Goal: Check status: Check status

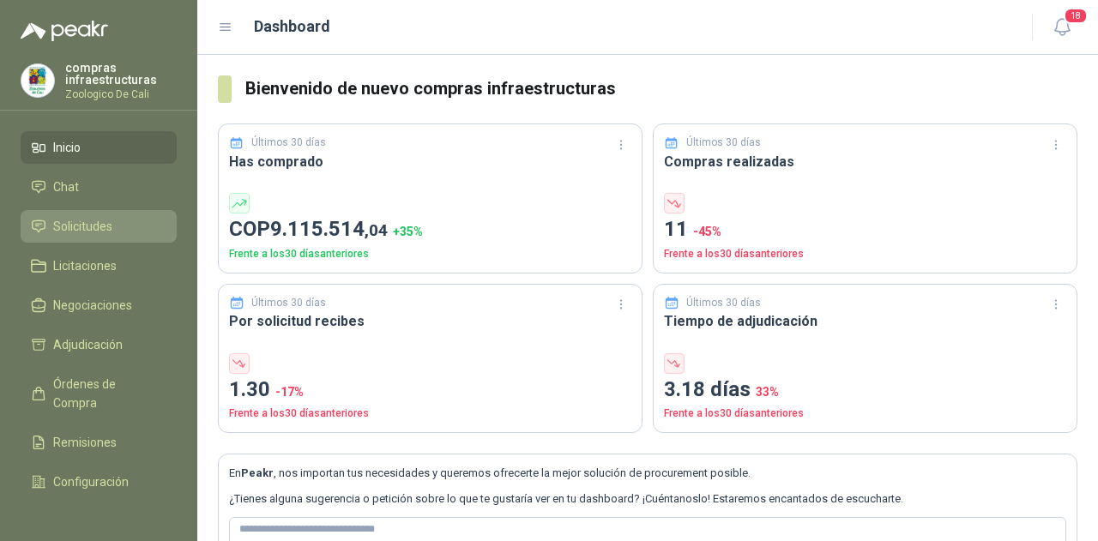
click at [103, 226] on span "Solicitudes" at bounding box center [82, 226] width 59 height 19
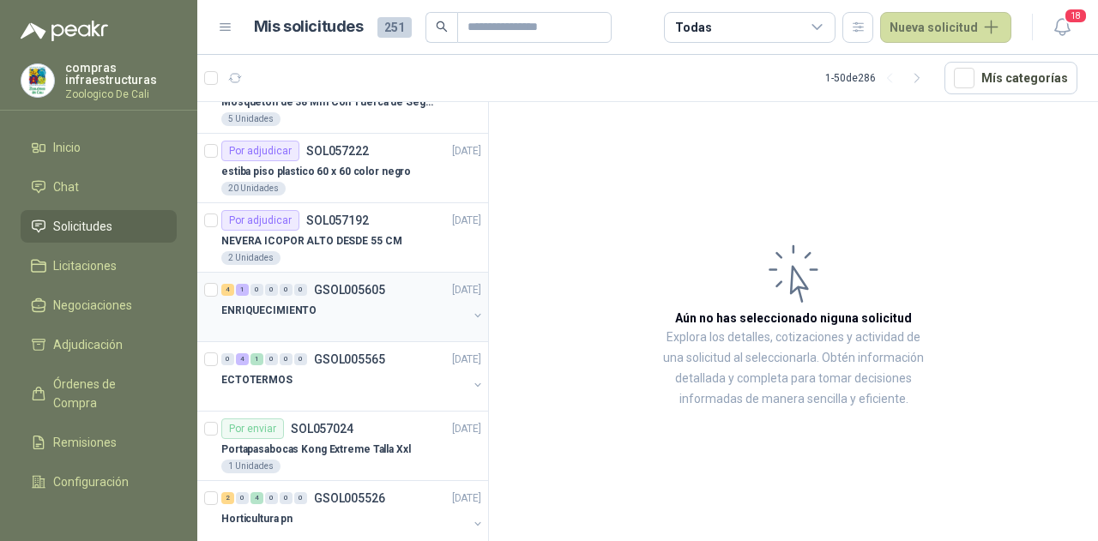
scroll to position [343, 0]
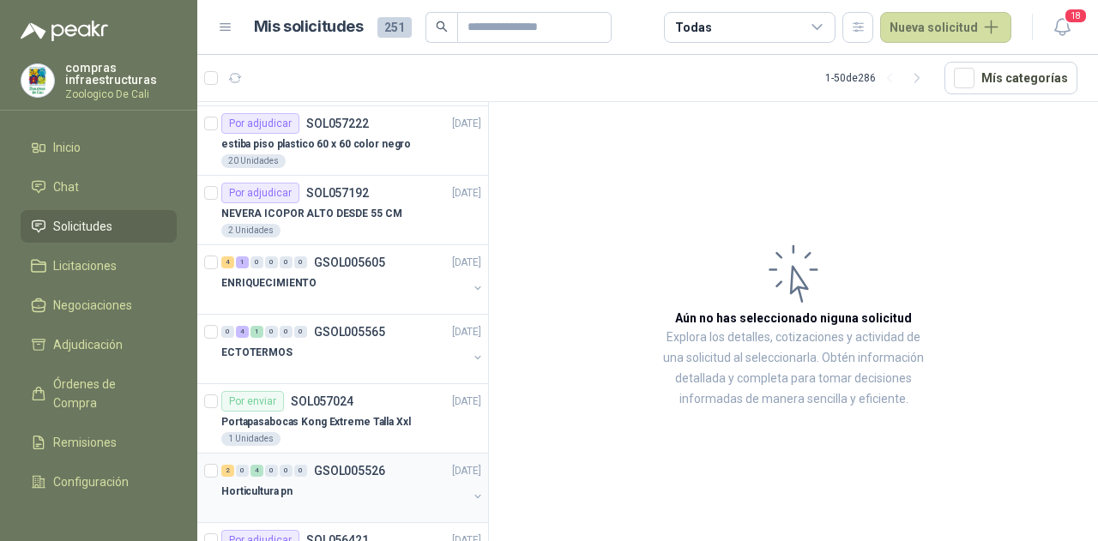
click at [352, 461] on div "2 0 4 0 0 0 GSOL005526 [DATE]" at bounding box center [352, 471] width 263 height 21
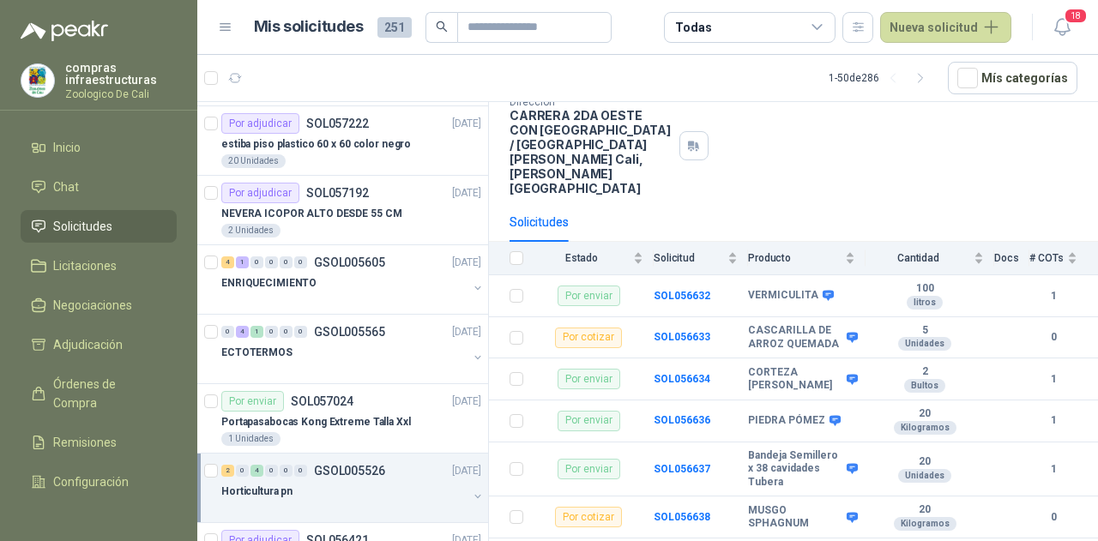
scroll to position [118, 0]
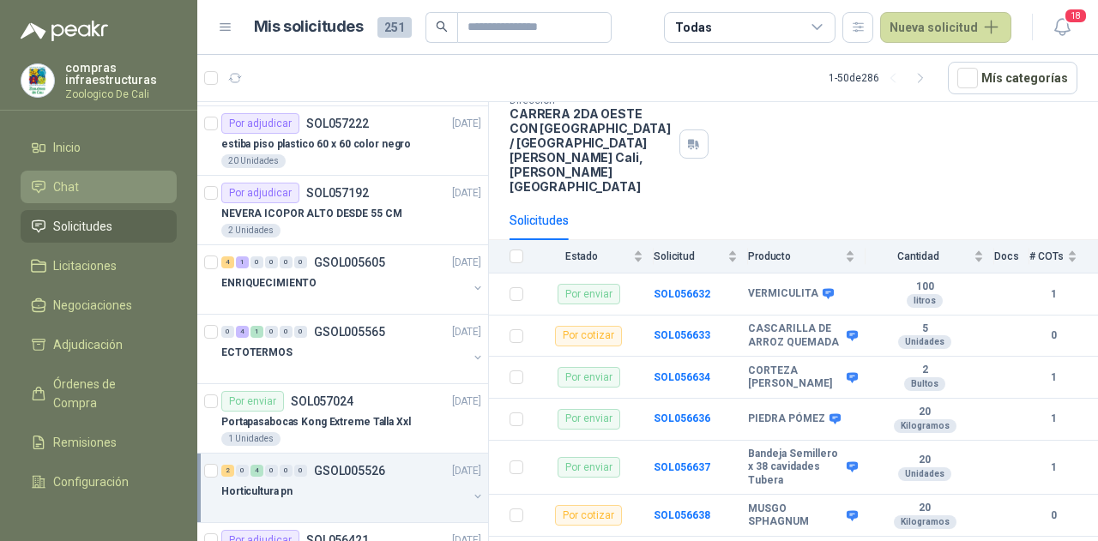
click at [81, 190] on li "Chat" at bounding box center [99, 187] width 136 height 19
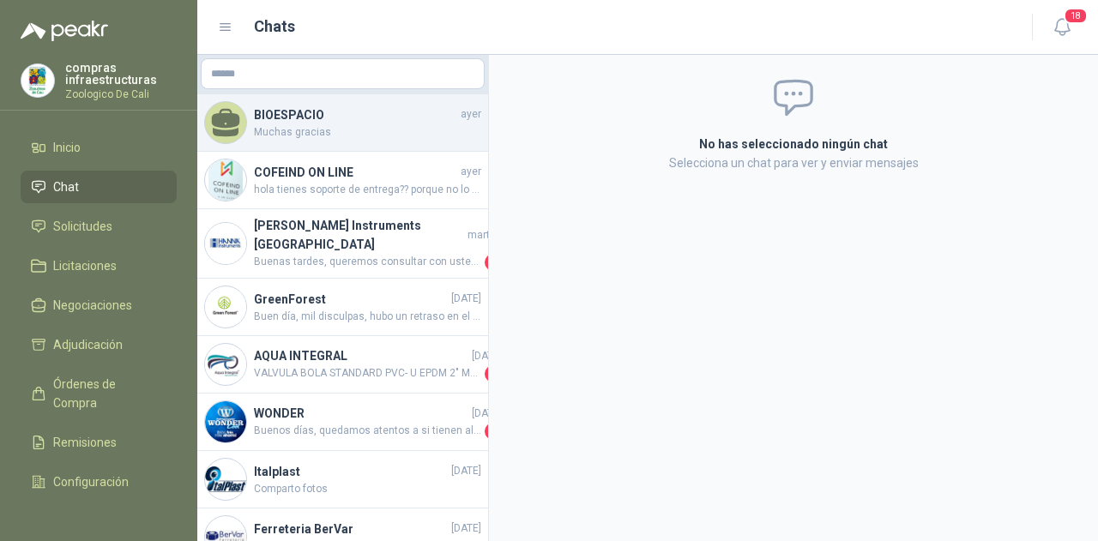
click at [395, 130] on span "Muchas gracias" at bounding box center [367, 132] width 227 height 16
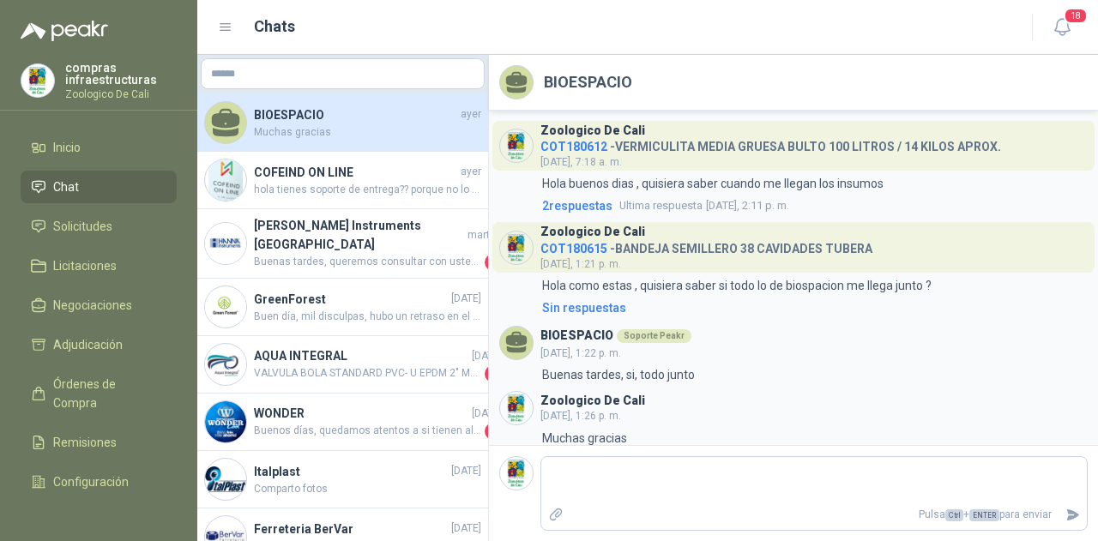
click at [86, 178] on li "Chat" at bounding box center [99, 187] width 136 height 19
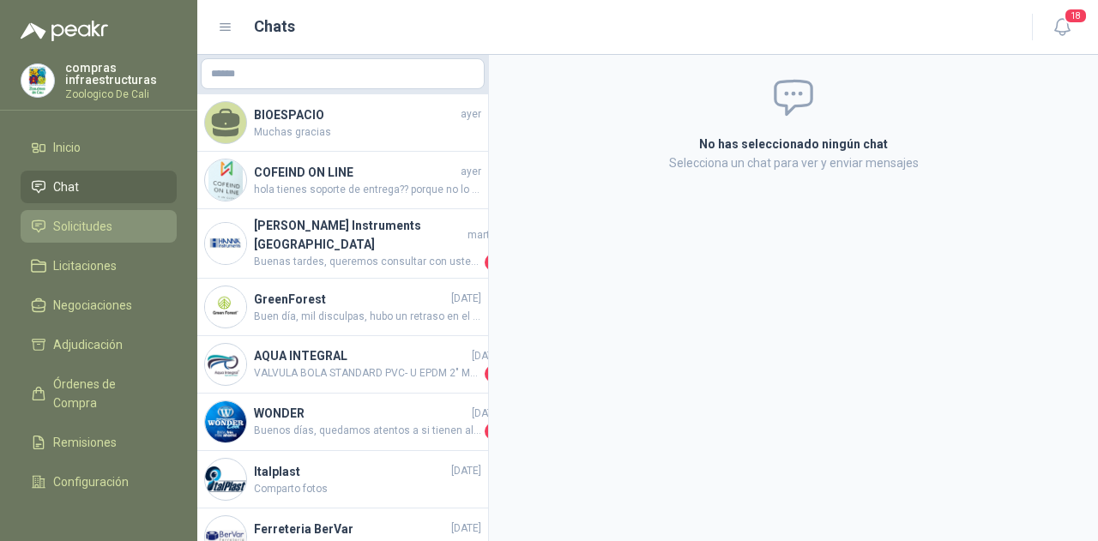
click at [78, 232] on span "Solicitudes" at bounding box center [82, 226] width 59 height 19
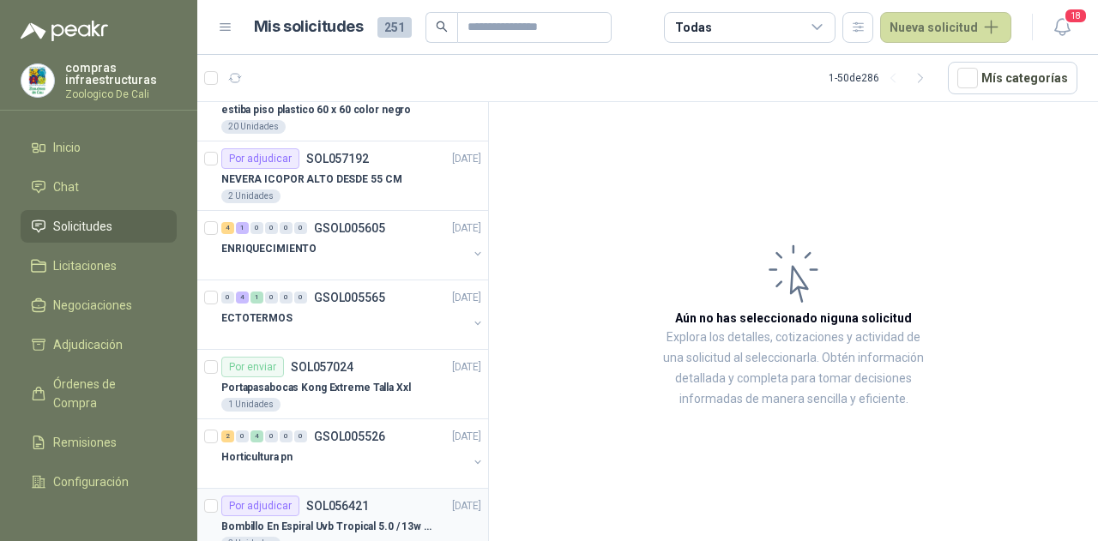
scroll to position [343, 0]
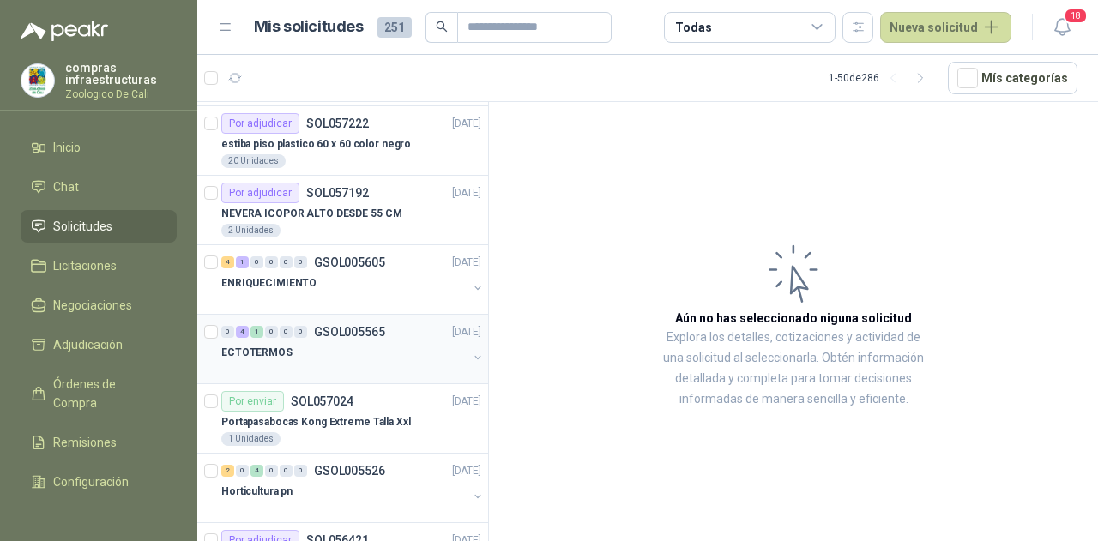
click at [281, 346] on p "ECTOTERMOS" at bounding box center [256, 353] width 71 height 16
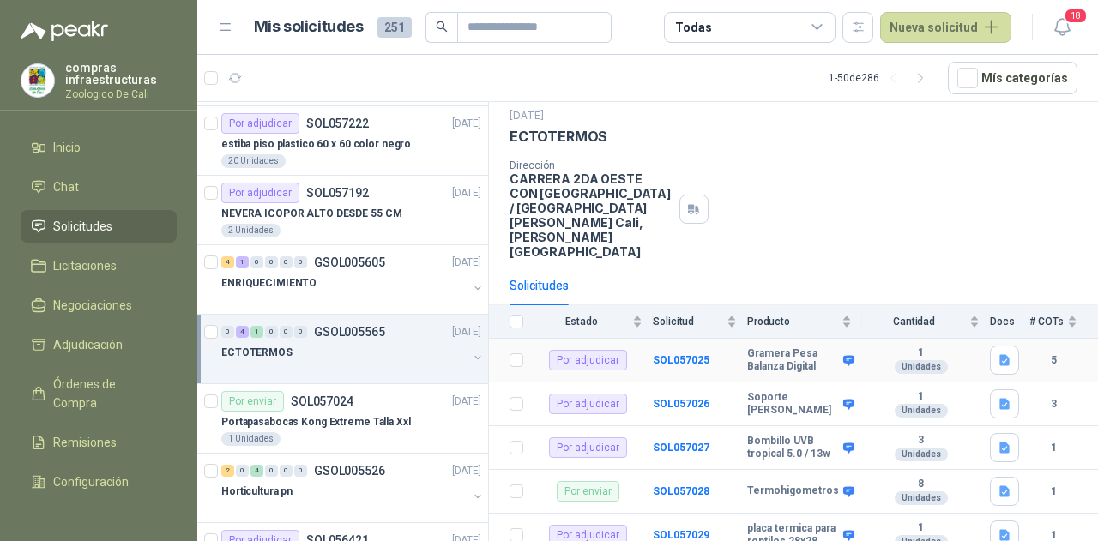
scroll to position [69, 0]
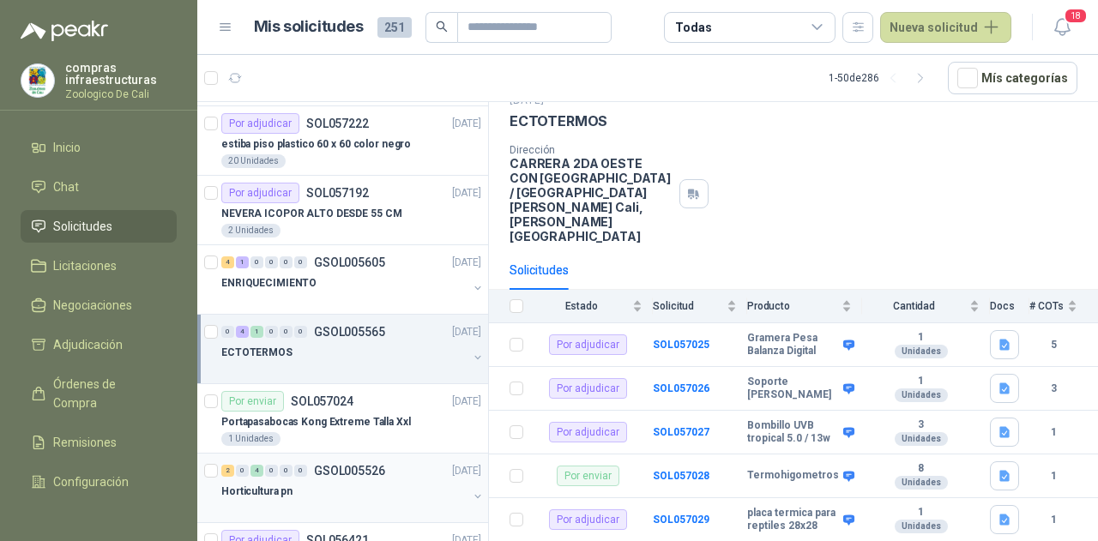
click at [263, 490] on p "Horticultura pn" at bounding box center [256, 492] width 71 height 16
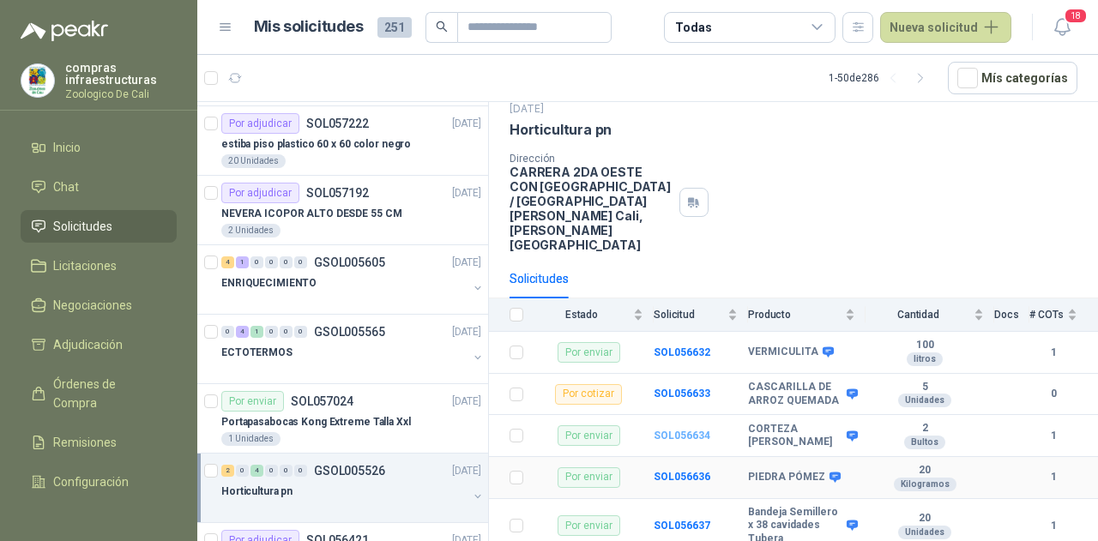
scroll to position [118, 0]
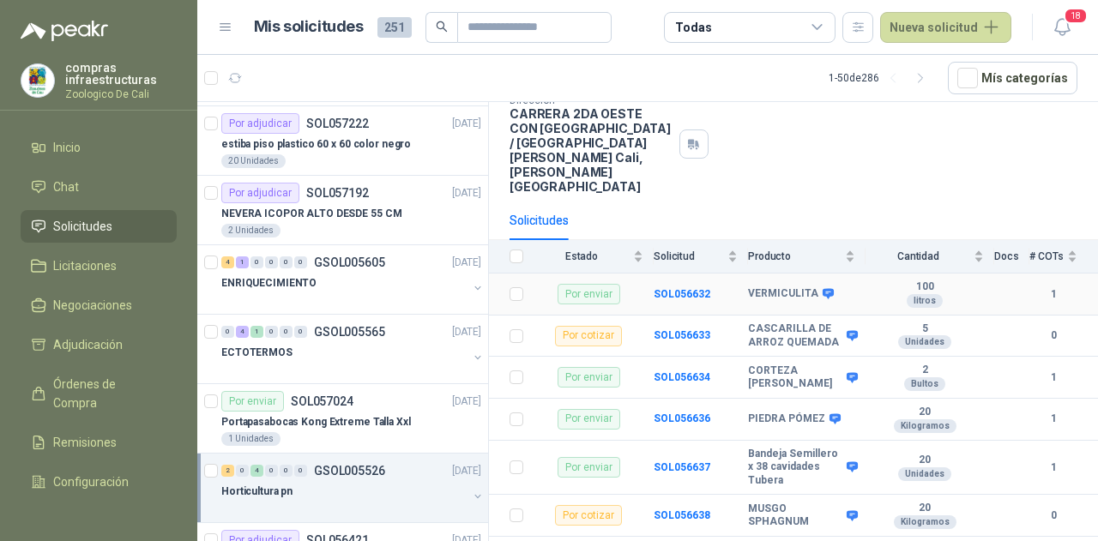
click at [674, 274] on td "SOL056632" at bounding box center [701, 295] width 94 height 42
click at [686, 288] on b "SOL056632" at bounding box center [682, 294] width 57 height 12
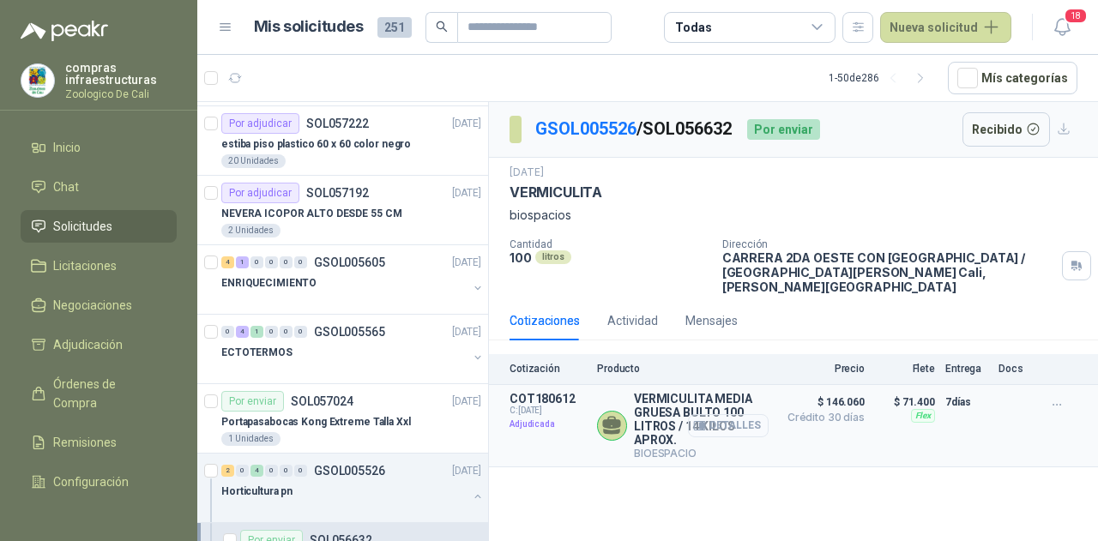
click at [745, 414] on button "Detalles" at bounding box center [728, 425] width 81 height 23
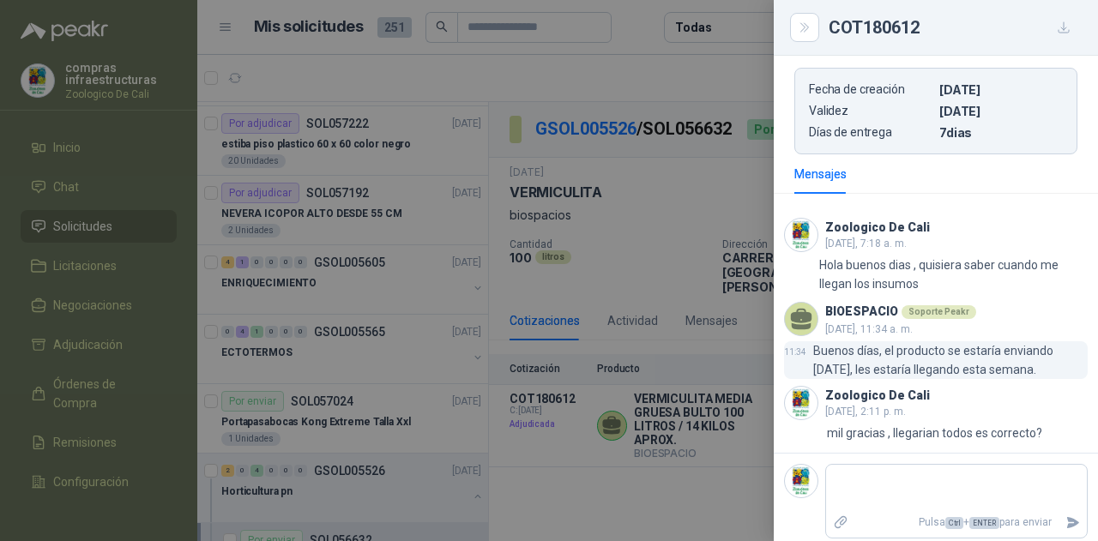
scroll to position [448, 0]
